Goal: Find specific page/section: Locate a particular part of the current website

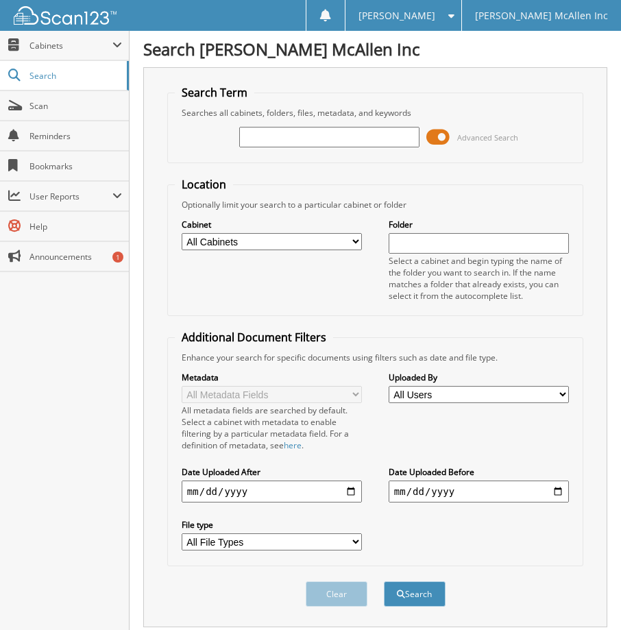
click at [298, 138] on input "text" at bounding box center [329, 137] width 180 height 21
type input "NRA67462"
click at [384, 582] on button "Search" at bounding box center [415, 594] width 62 height 25
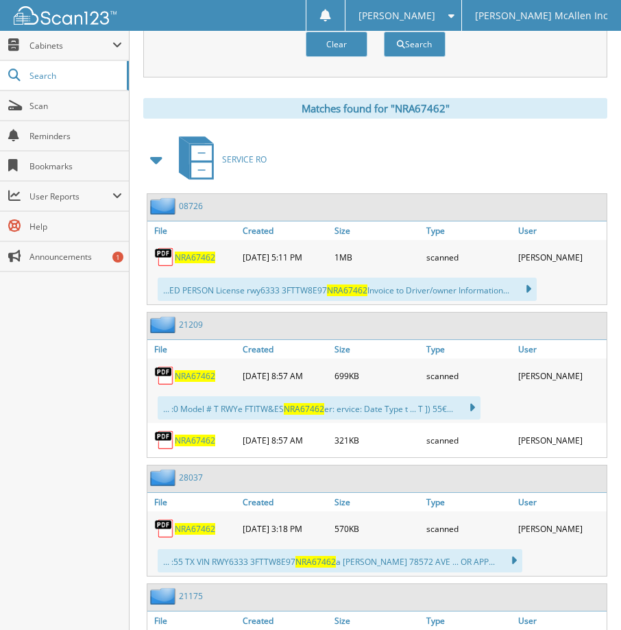
scroll to position [617, 0]
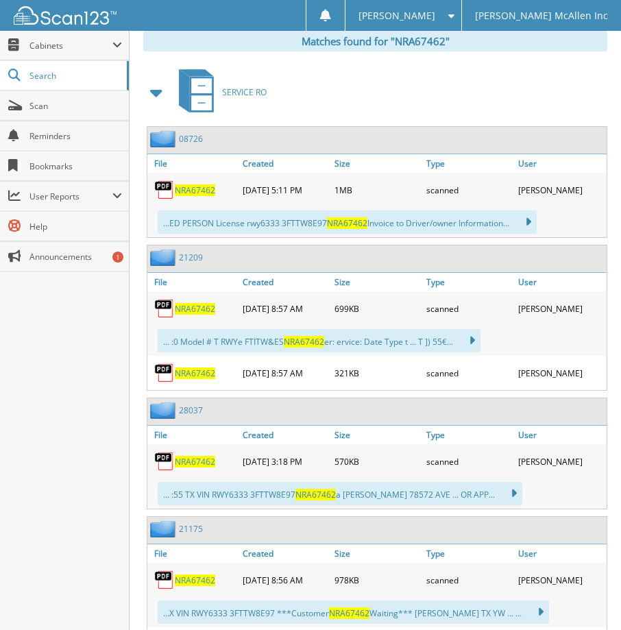
click at [194, 191] on span "NRA67462" at bounding box center [195, 191] width 40 height 12
click at [170, 304] on img at bounding box center [164, 308] width 21 height 21
click at [193, 310] on span "NRA67462" at bounding box center [195, 309] width 40 height 12
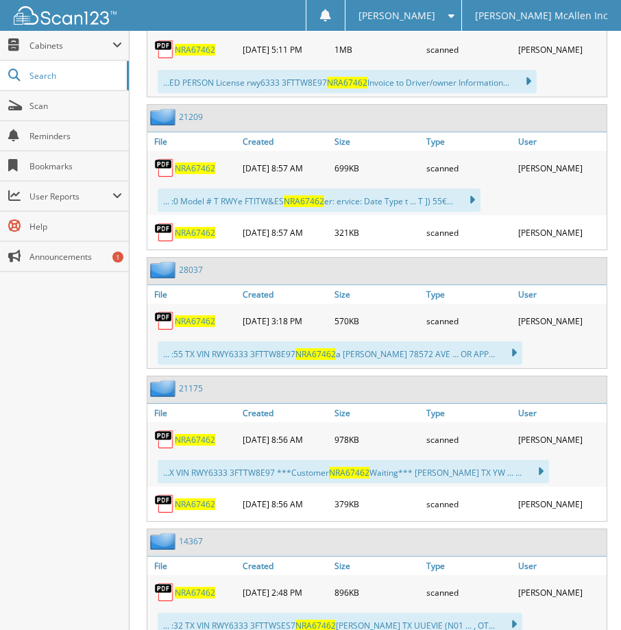
scroll to position [737, 0]
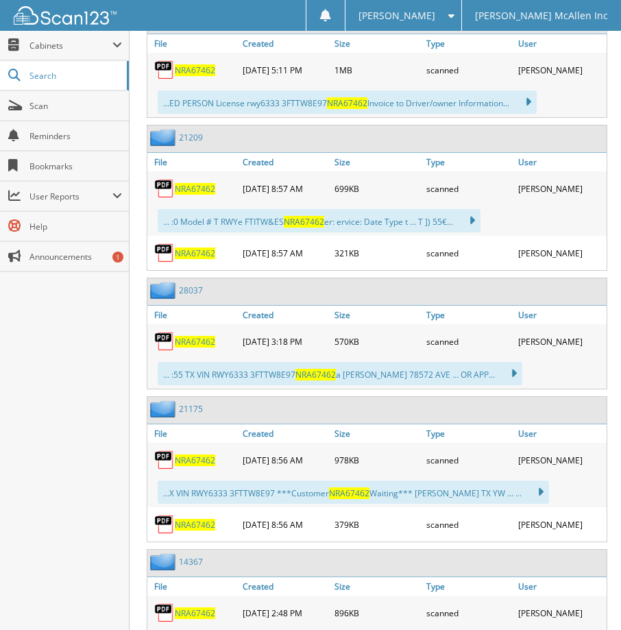
click at [189, 343] on span "NRA67462" at bounding box center [195, 342] width 40 height 12
